Goal: Check status: Check status

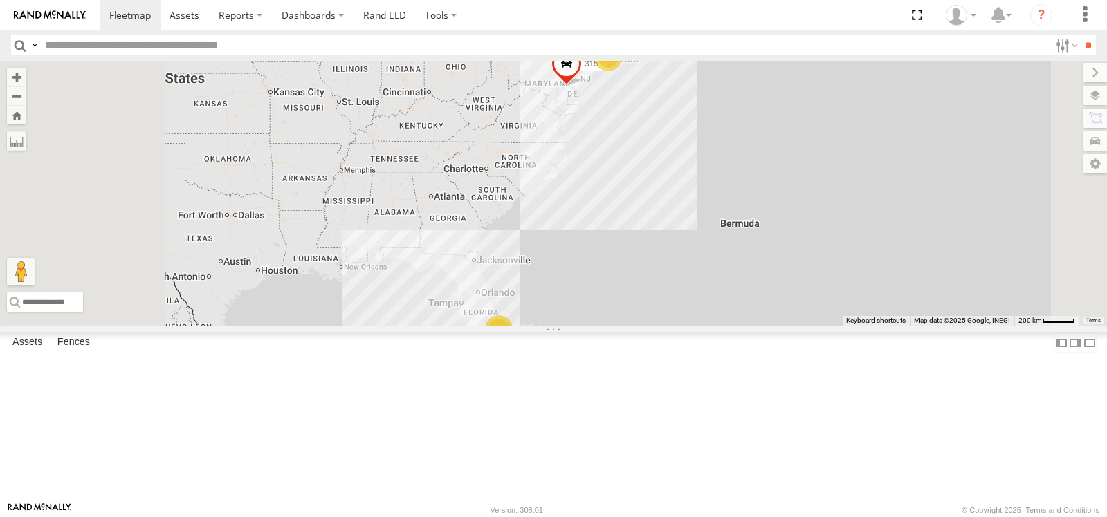
click at [0, 0] on span at bounding box center [0, 0] width 0 height 0
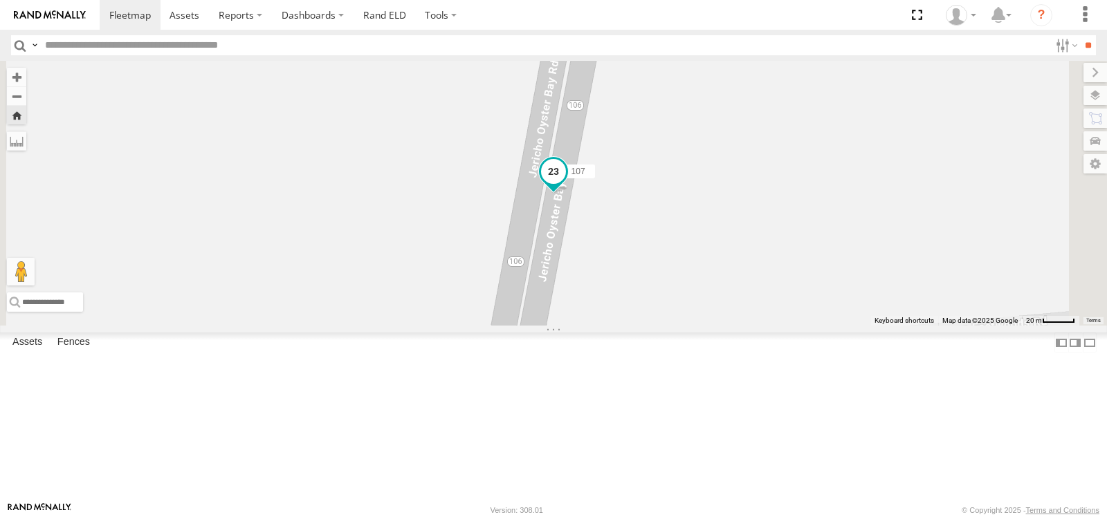
click at [566, 183] on span at bounding box center [553, 170] width 25 height 25
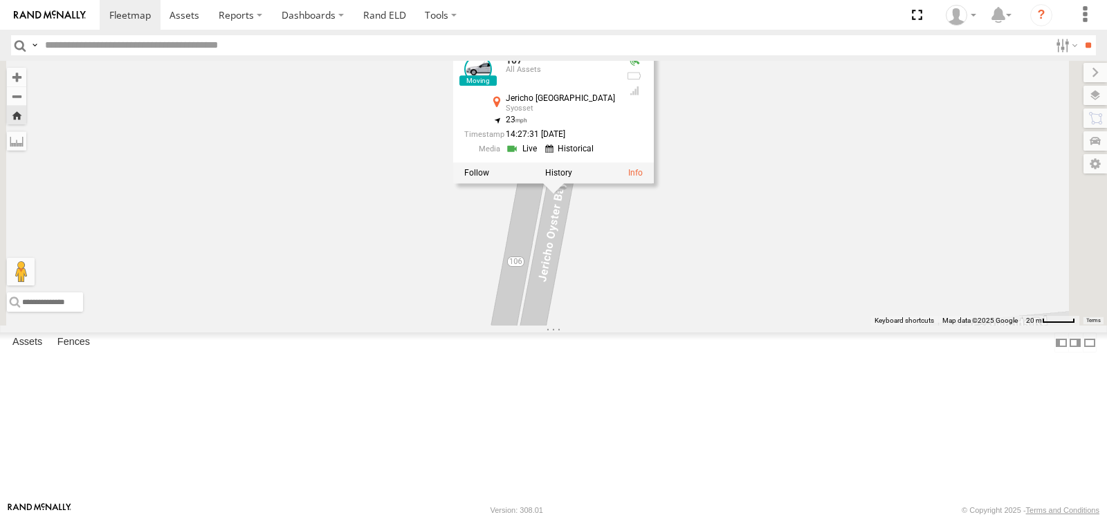
click at [541, 156] on link at bounding box center [523, 148] width 35 height 13
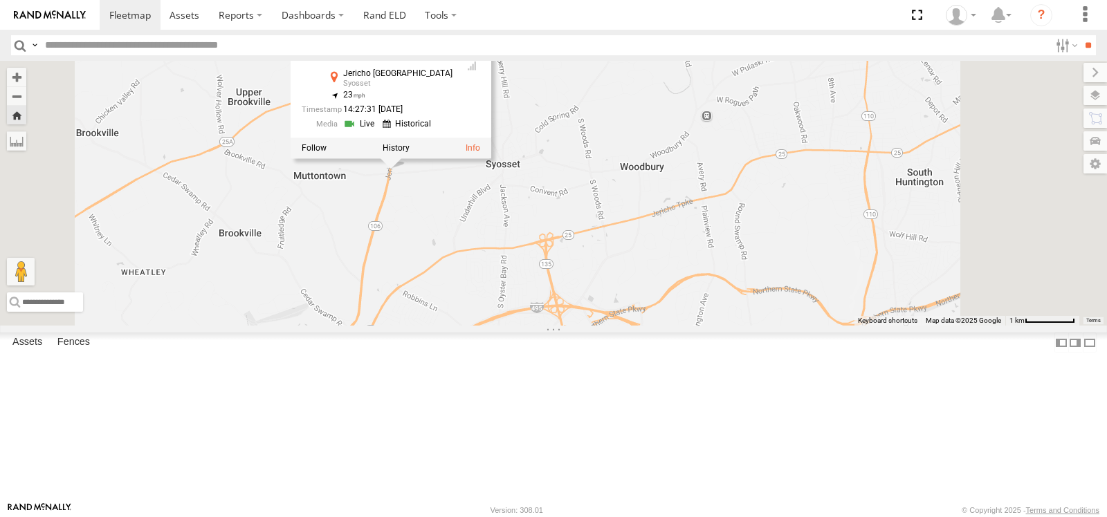
click at [0, 0] on div "107" at bounding box center [0, 0] width 0 height 0
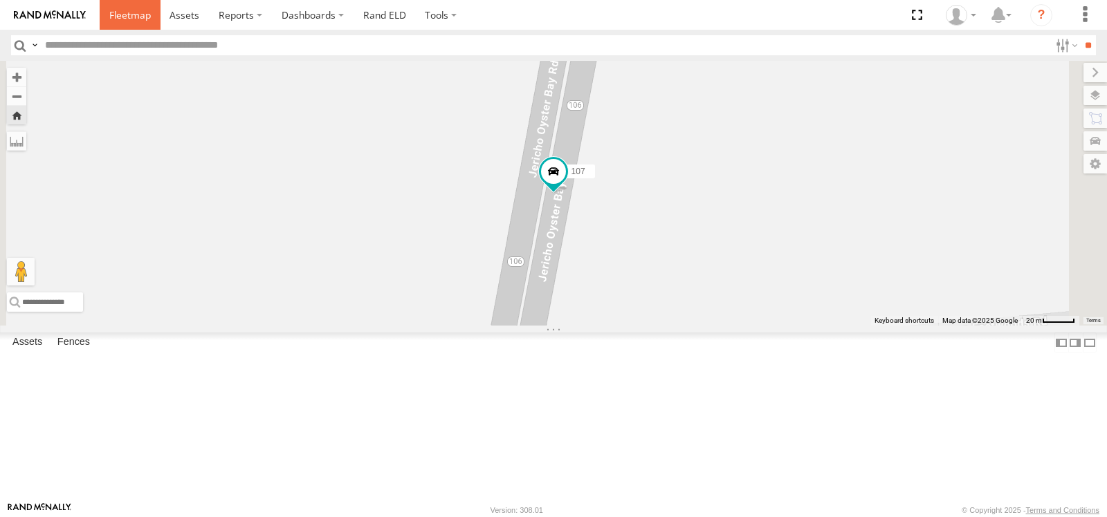
click at [134, 14] on span at bounding box center [130, 14] width 42 height 13
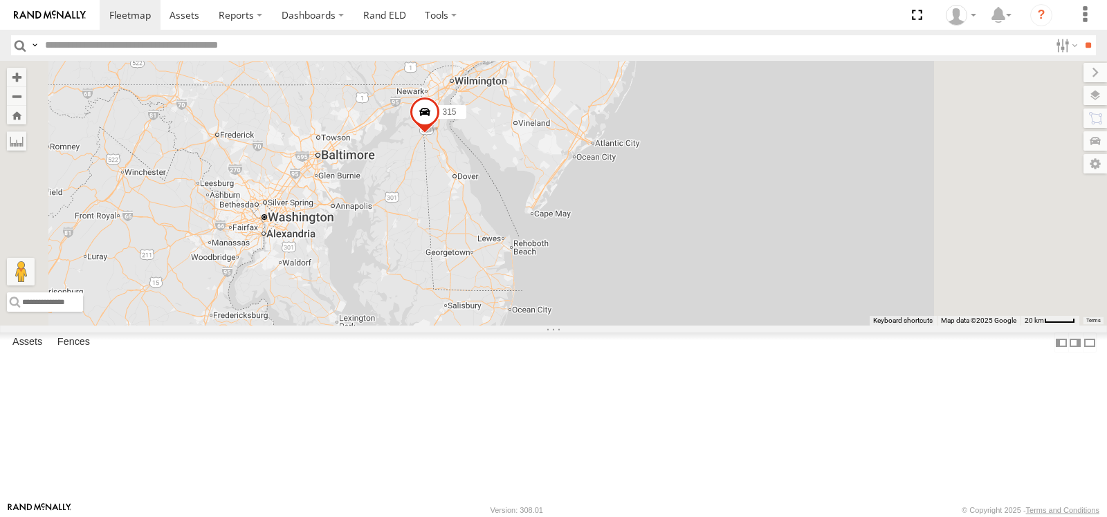
drag, startPoint x: 782, startPoint y: 129, endPoint x: 687, endPoint y: 277, distance: 175.8
click at [688, 275] on div "315" at bounding box center [553, 193] width 1107 height 265
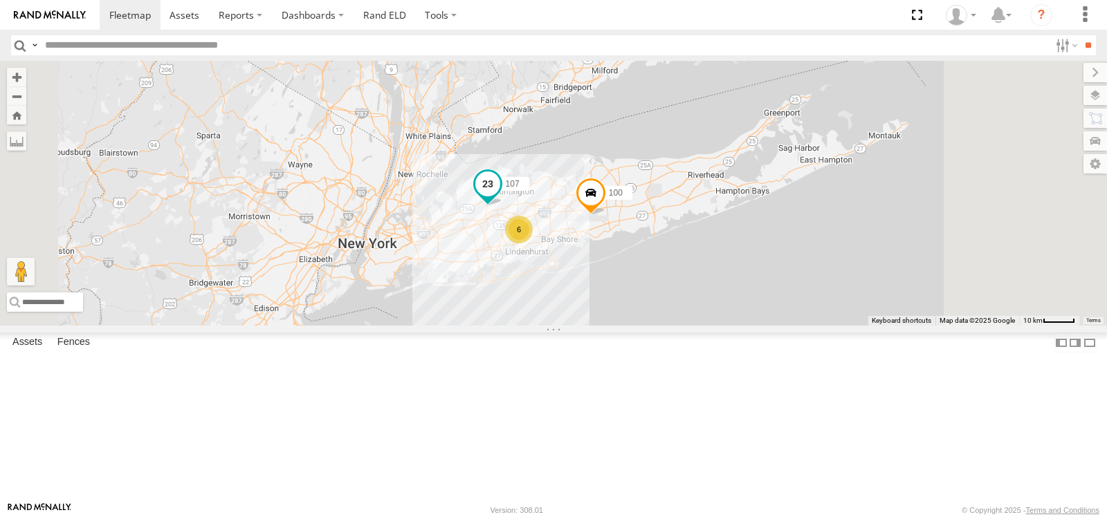
drag, startPoint x: 721, startPoint y: 263, endPoint x: 620, endPoint y: 301, distance: 107.3
click at [503, 205] on span at bounding box center [487, 186] width 30 height 37
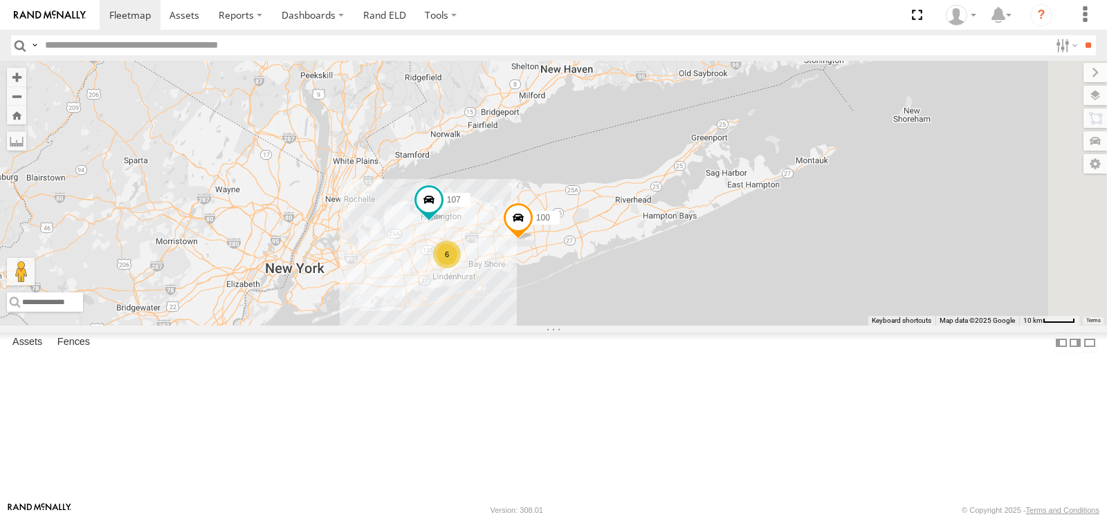
click at [0, 0] on span at bounding box center [0, 0] width 0 height 0
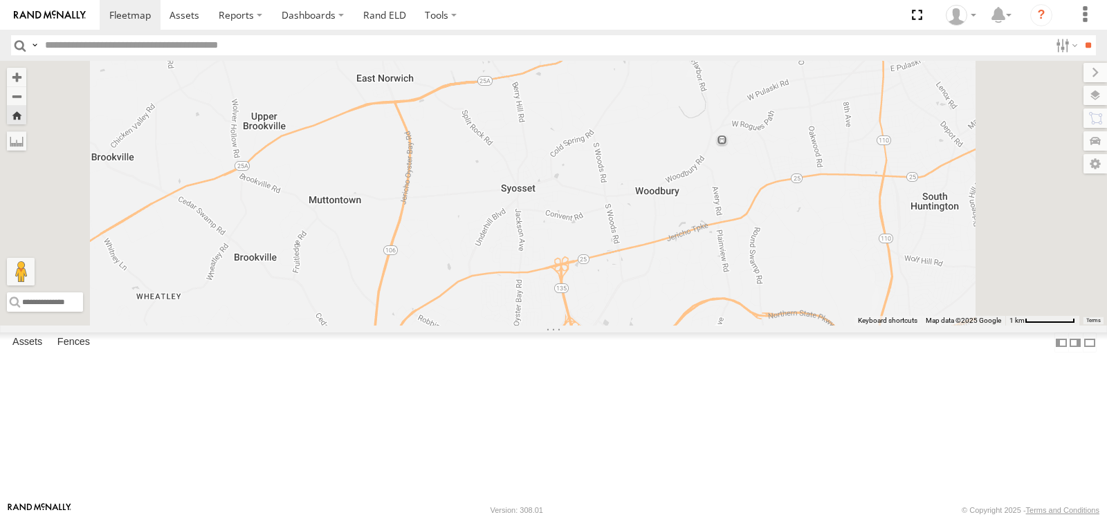
drag, startPoint x: 842, startPoint y: 385, endPoint x: 858, endPoint y: 201, distance: 185.4
click at [858, 201] on div "107" at bounding box center [553, 193] width 1107 height 265
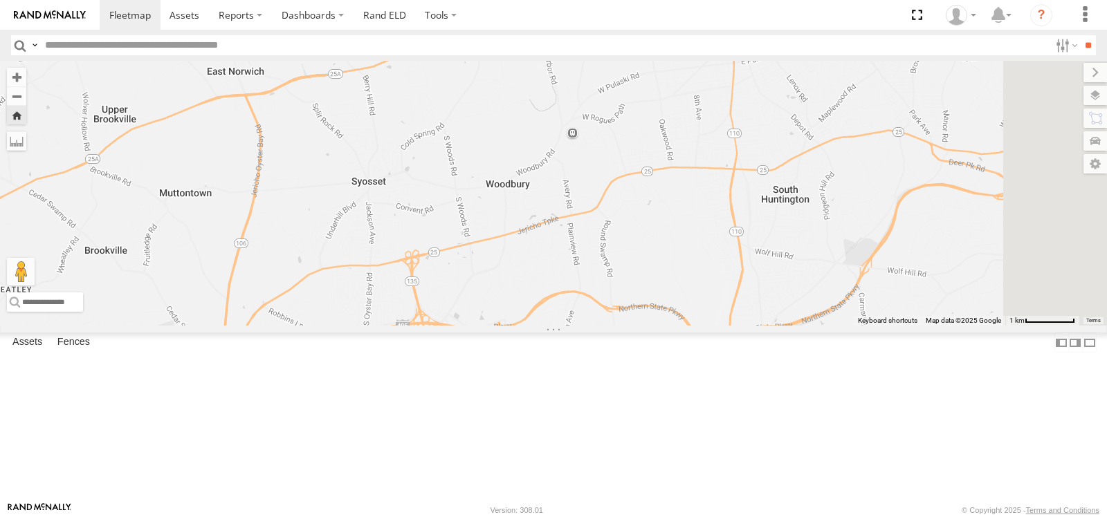
drag, startPoint x: 927, startPoint y: 282, endPoint x: 737, endPoint y: 271, distance: 189.8
click at [737, 271] on div "107" at bounding box center [553, 193] width 1107 height 265
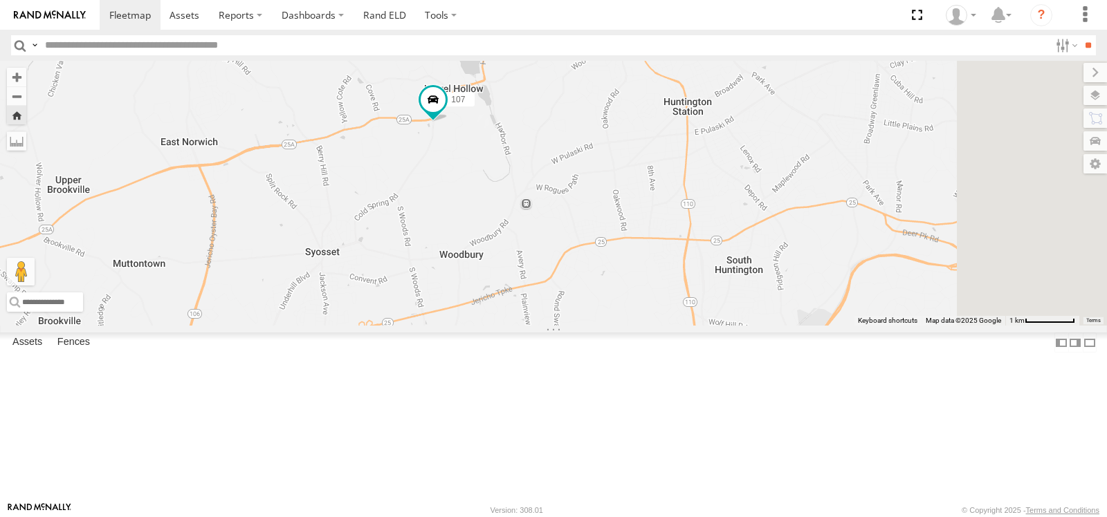
drag, startPoint x: 757, startPoint y: 177, endPoint x: 756, endPoint y: 257, distance: 79.6
click at [756, 257] on div "107" at bounding box center [553, 193] width 1107 height 265
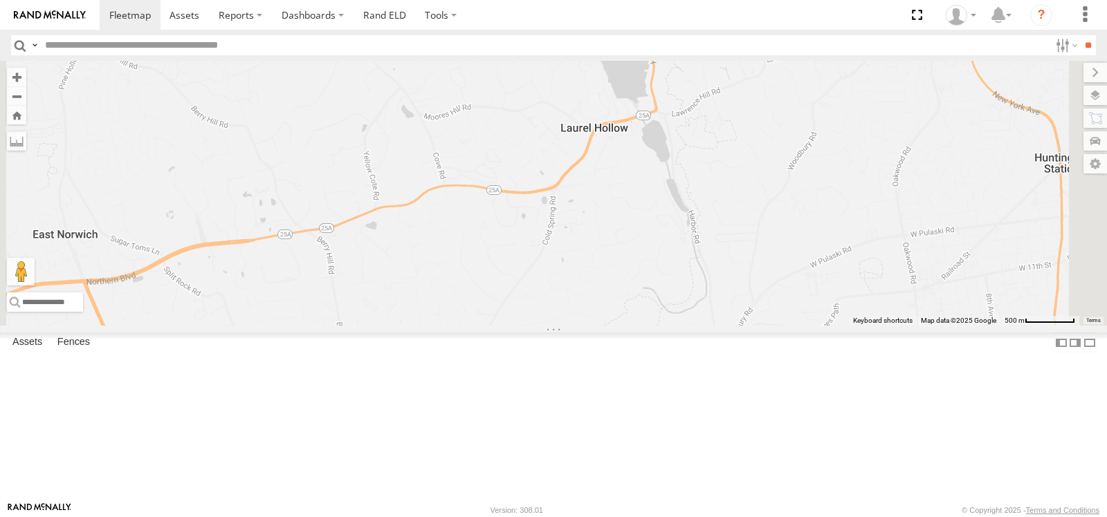
click at [0, 0] on span at bounding box center [0, 0] width 0 height 0
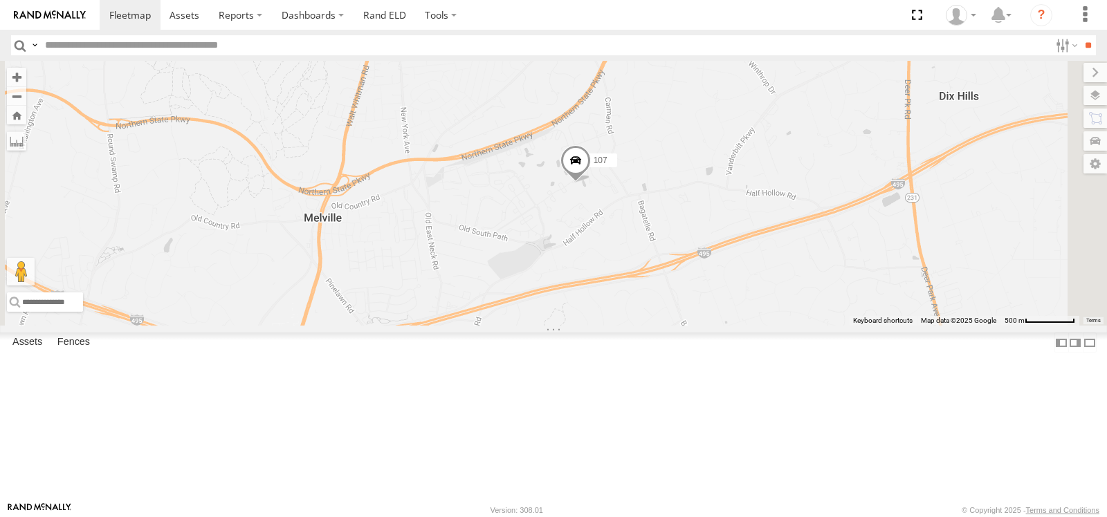
click at [0, 0] on span at bounding box center [0, 0] width 0 height 0
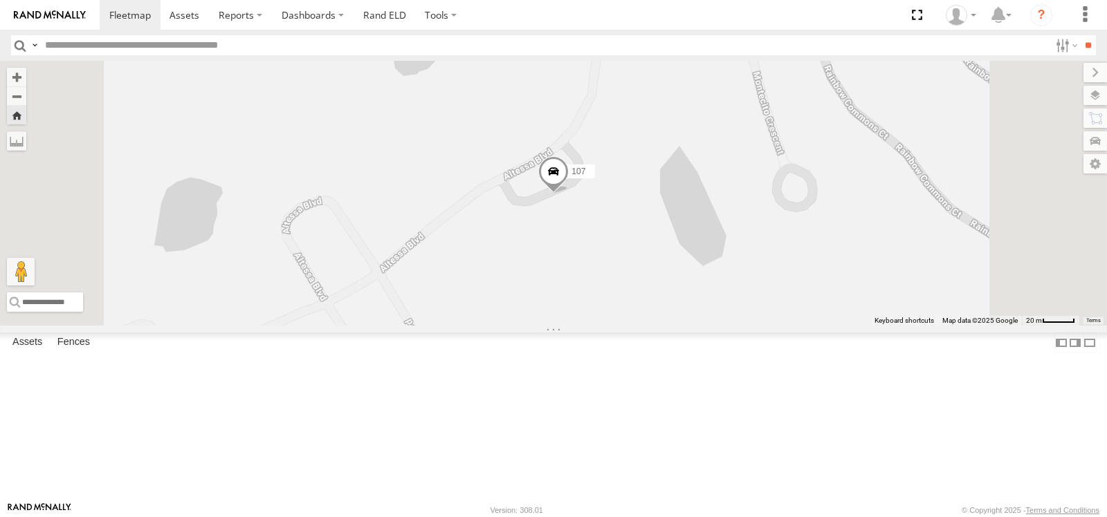
click at [569, 193] on span at bounding box center [553, 174] width 30 height 37
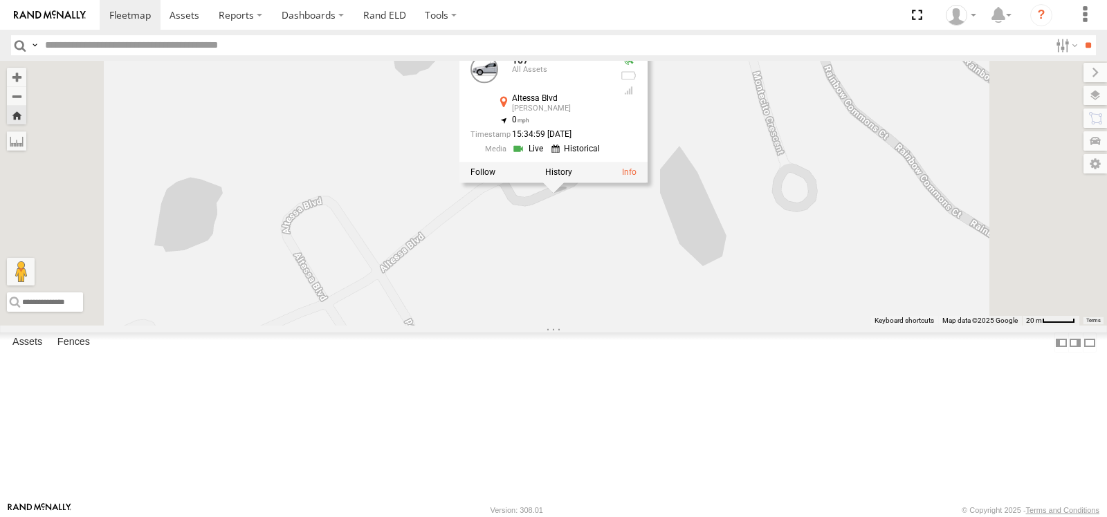
click at [547, 156] on link at bounding box center [529, 148] width 35 height 13
click at [129, 15] on span at bounding box center [130, 14] width 42 height 13
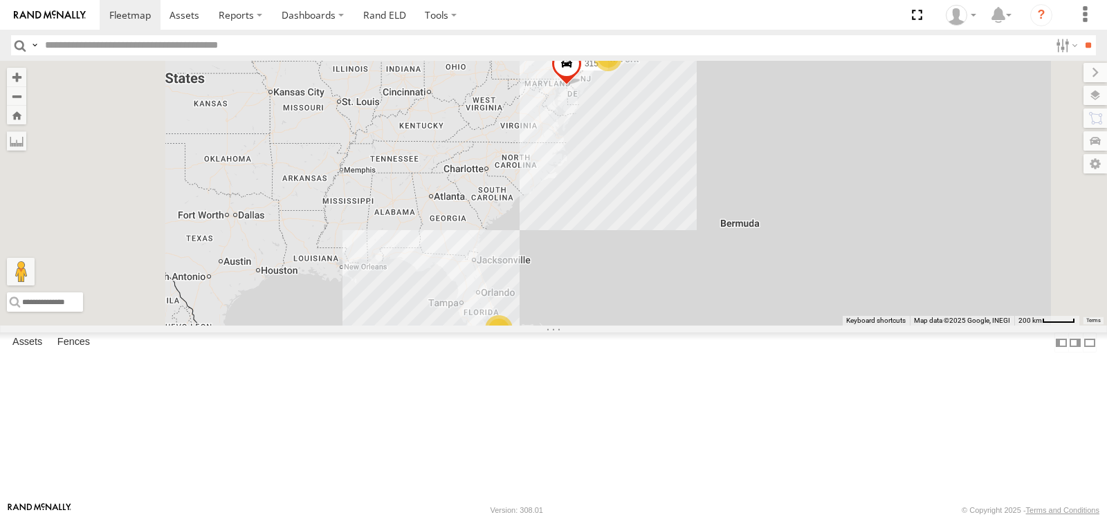
click at [0, 0] on span at bounding box center [0, 0] width 0 height 0
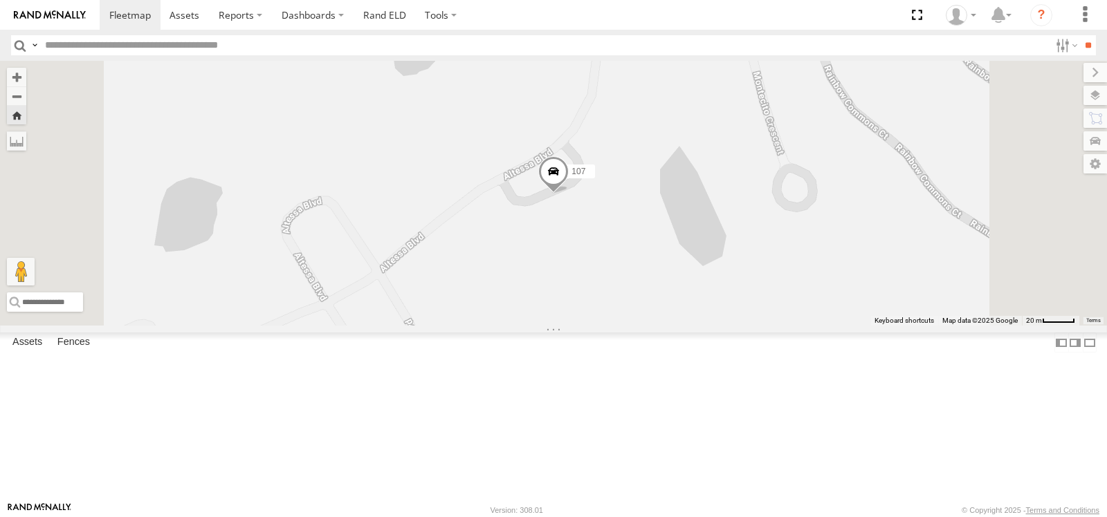
click at [569, 193] on span at bounding box center [553, 174] width 30 height 37
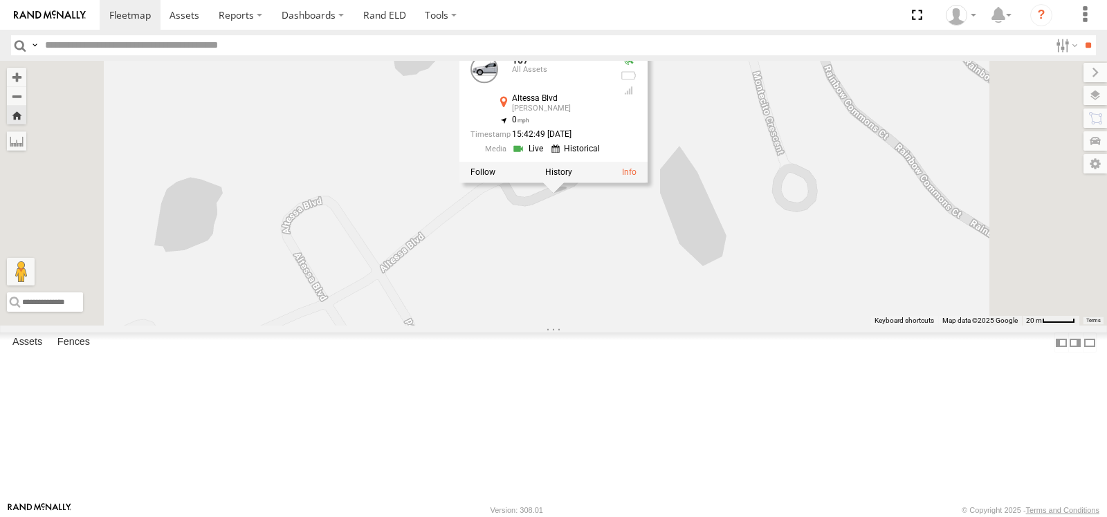
click at [547, 156] on link at bounding box center [529, 148] width 35 height 13
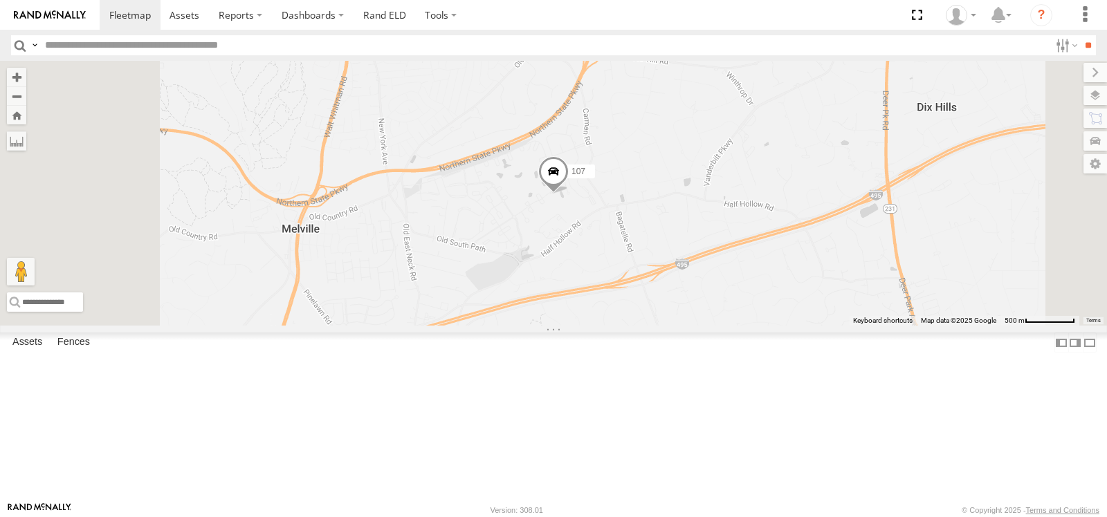
click at [0, 0] on span at bounding box center [0, 0] width 0 height 0
